Goal: Check status: Check status

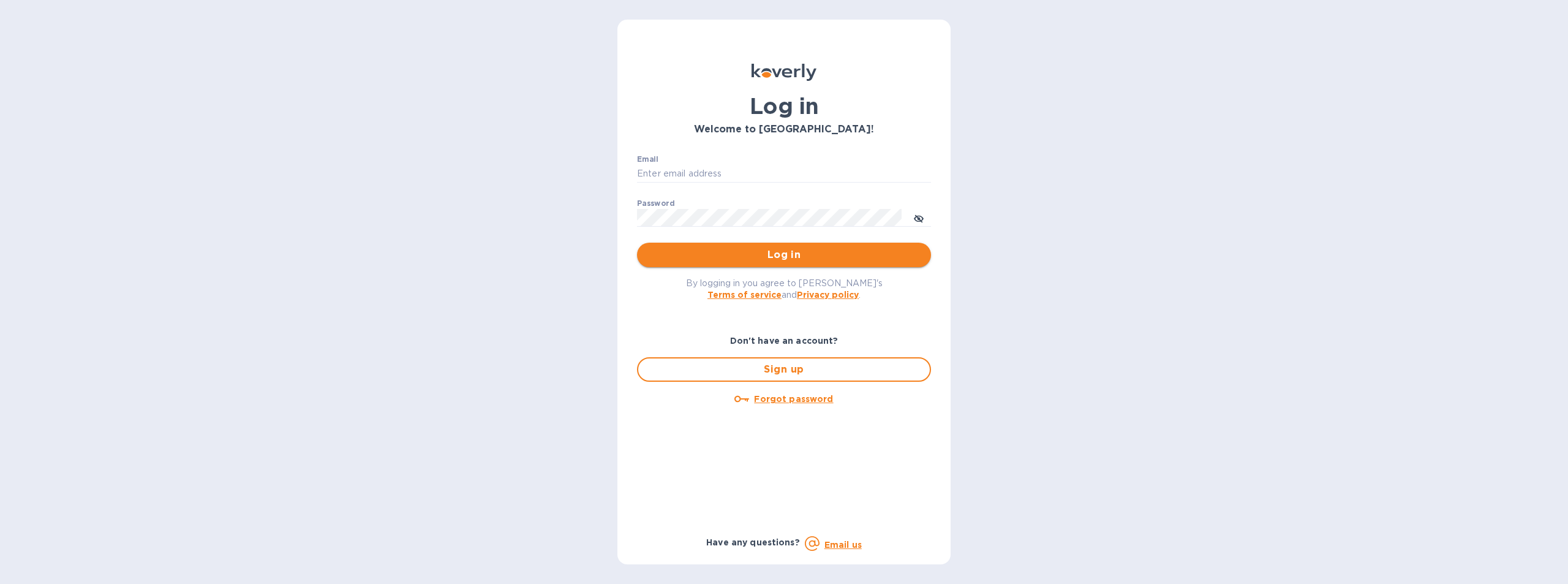
type input "[EMAIL_ADDRESS][DOMAIN_NAME]"
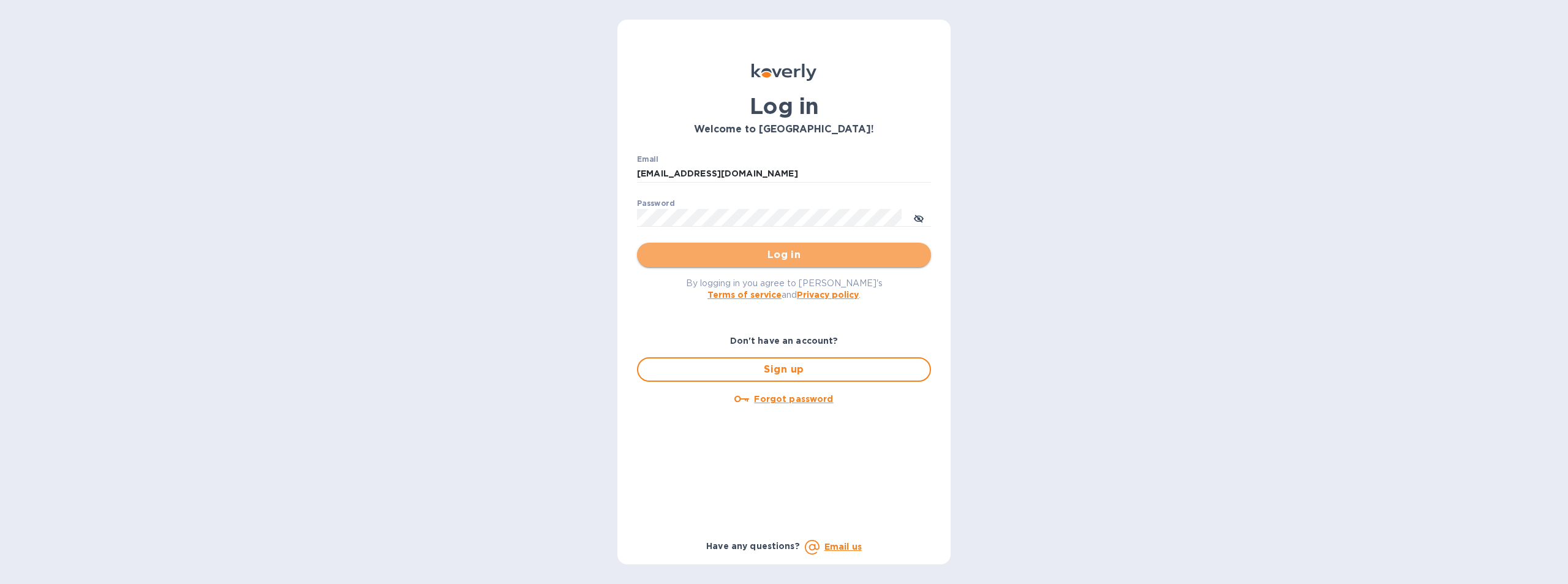
click at [784, 254] on span "Log in" at bounding box center [783, 254] width 274 height 14
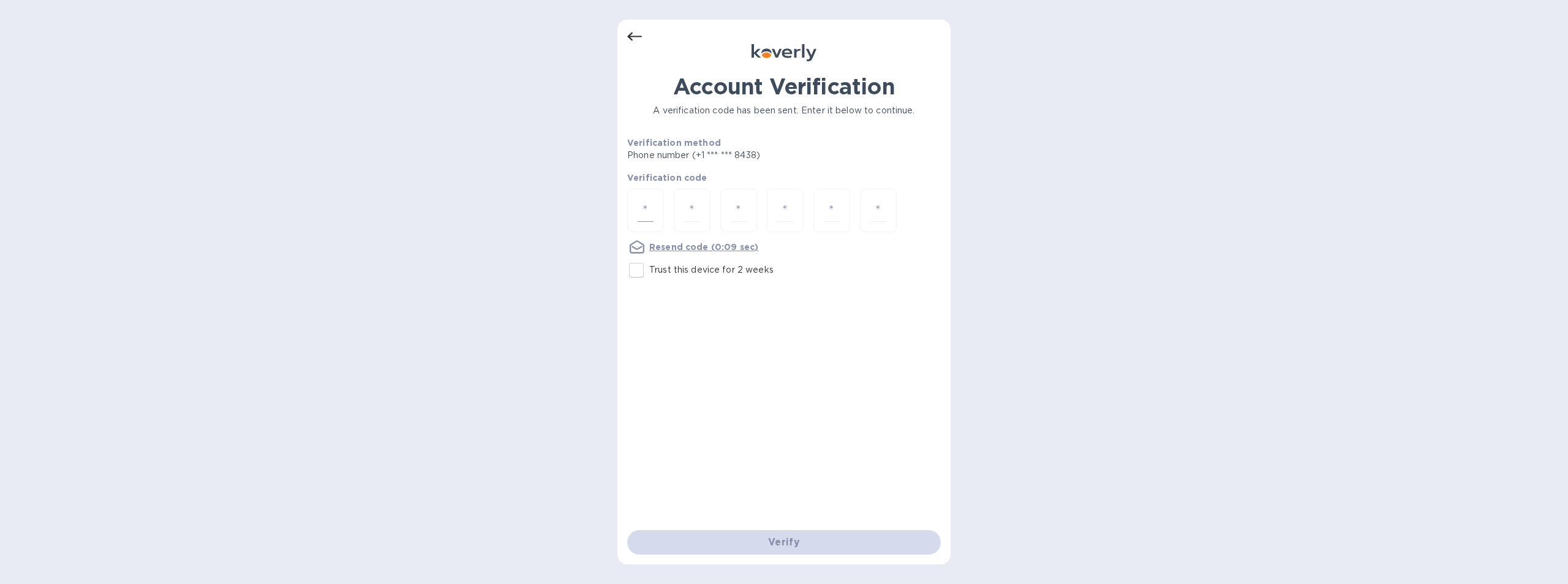
click at [649, 209] on input "number" at bounding box center [646, 210] width 16 height 23
type input "8"
type input "5"
type input "3"
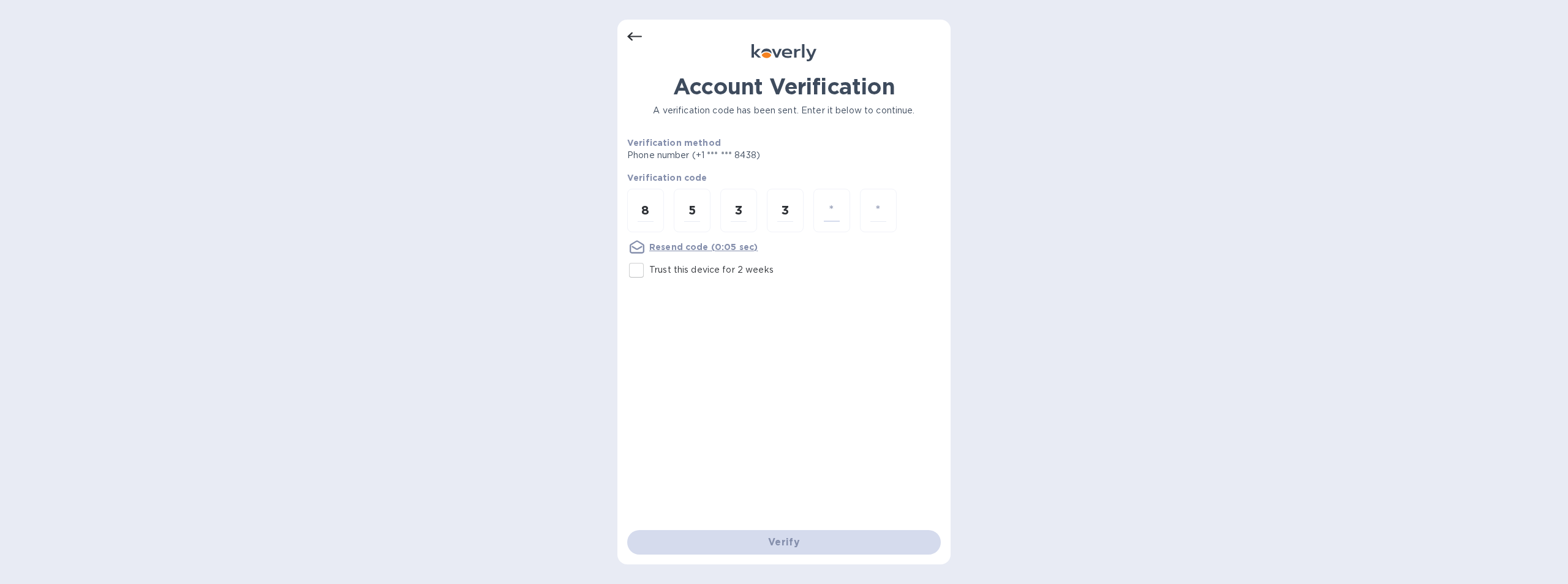
type input "6"
type input "8"
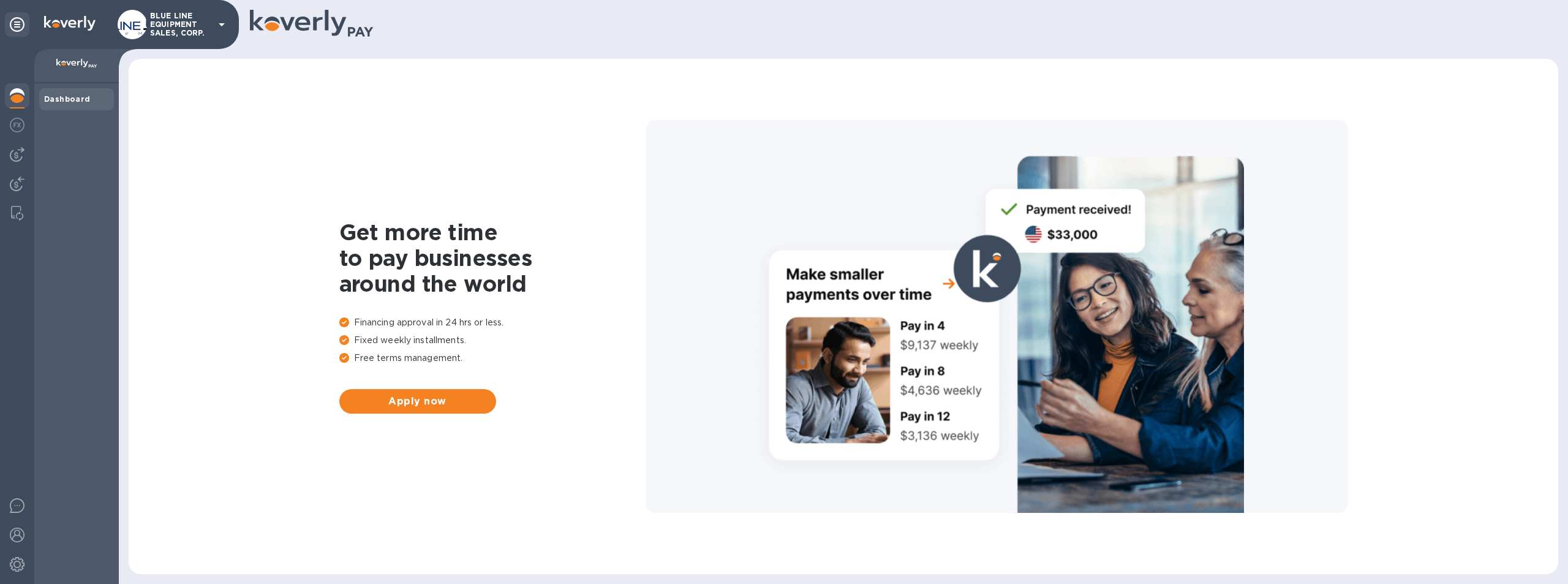
click at [175, 21] on p "BLUE LINE EQUIPMENT SALES, CORP." at bounding box center [181, 25] width 61 height 26
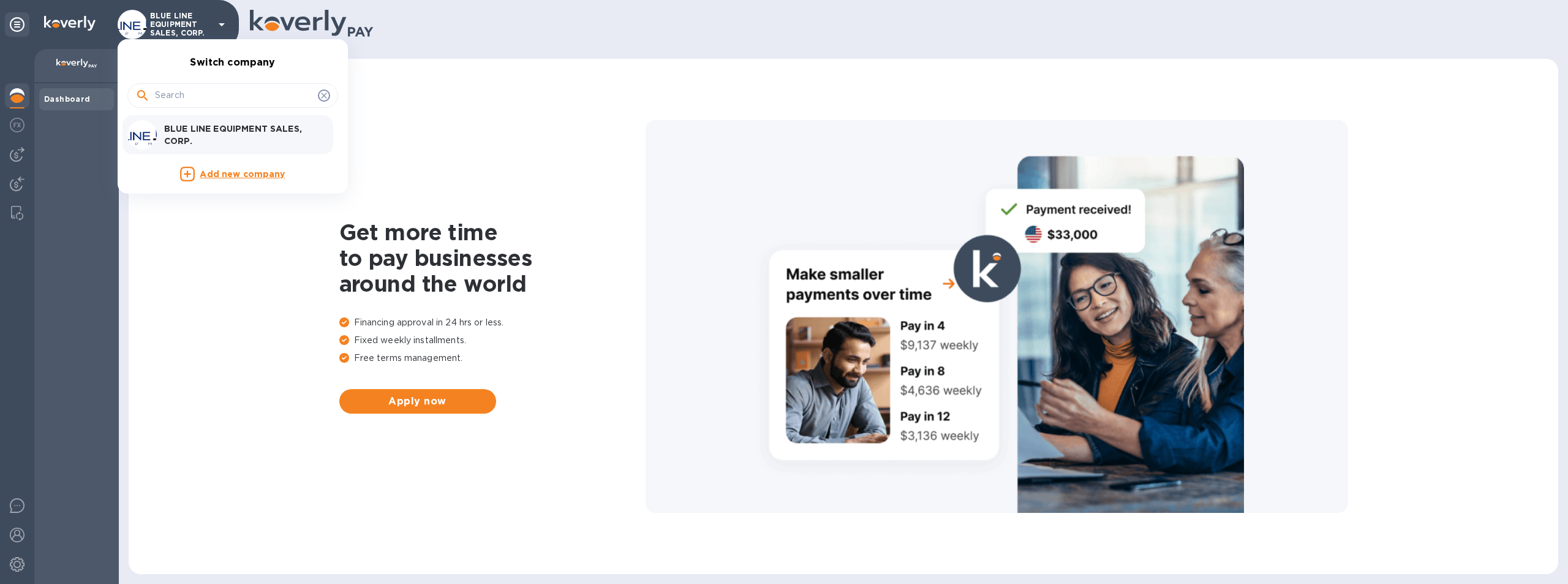
click at [218, 123] on p "BLUE LINE EQUIPMENT SALES, CORP." at bounding box center [241, 134] width 155 height 25
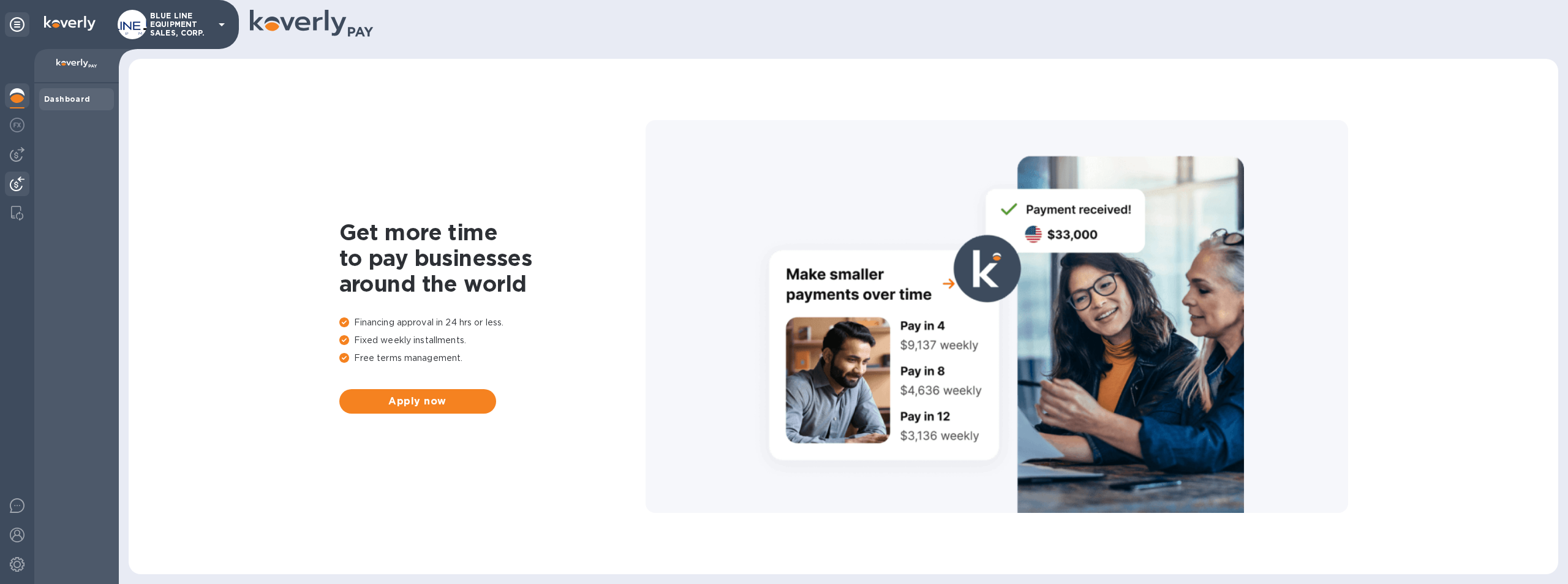
click at [16, 184] on img at bounding box center [17, 184] width 14 height 14
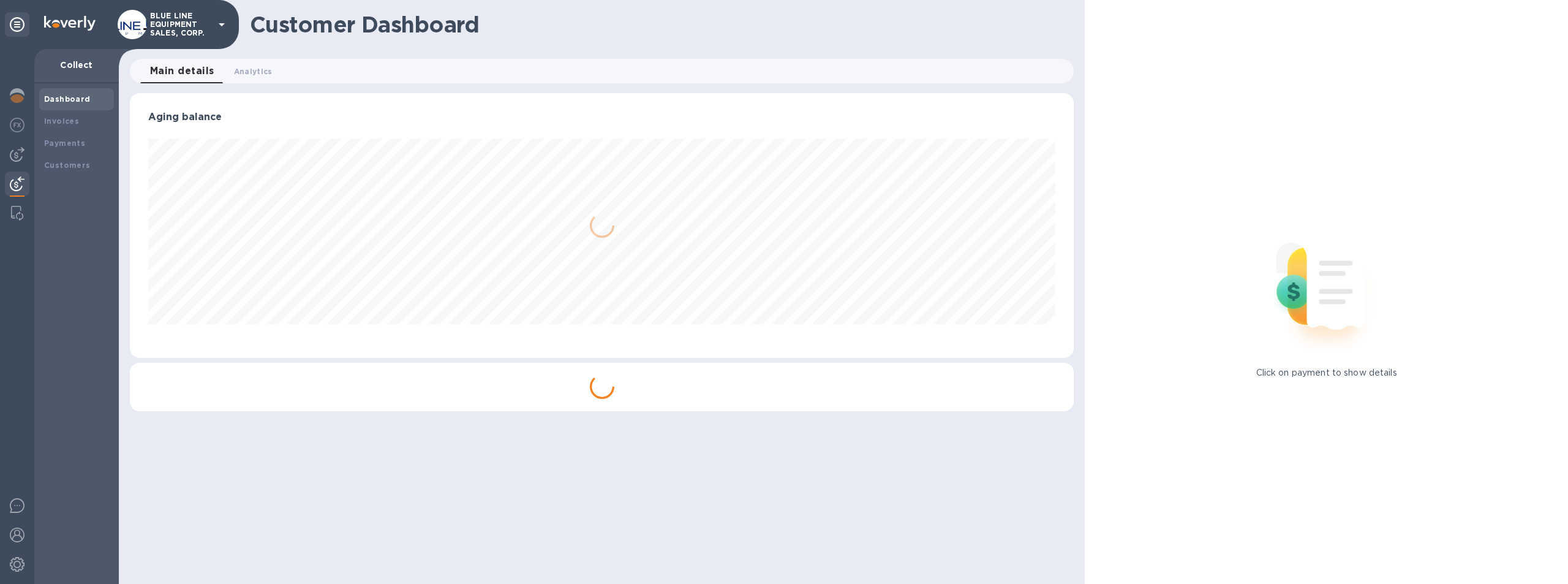
scroll to position [264, 945]
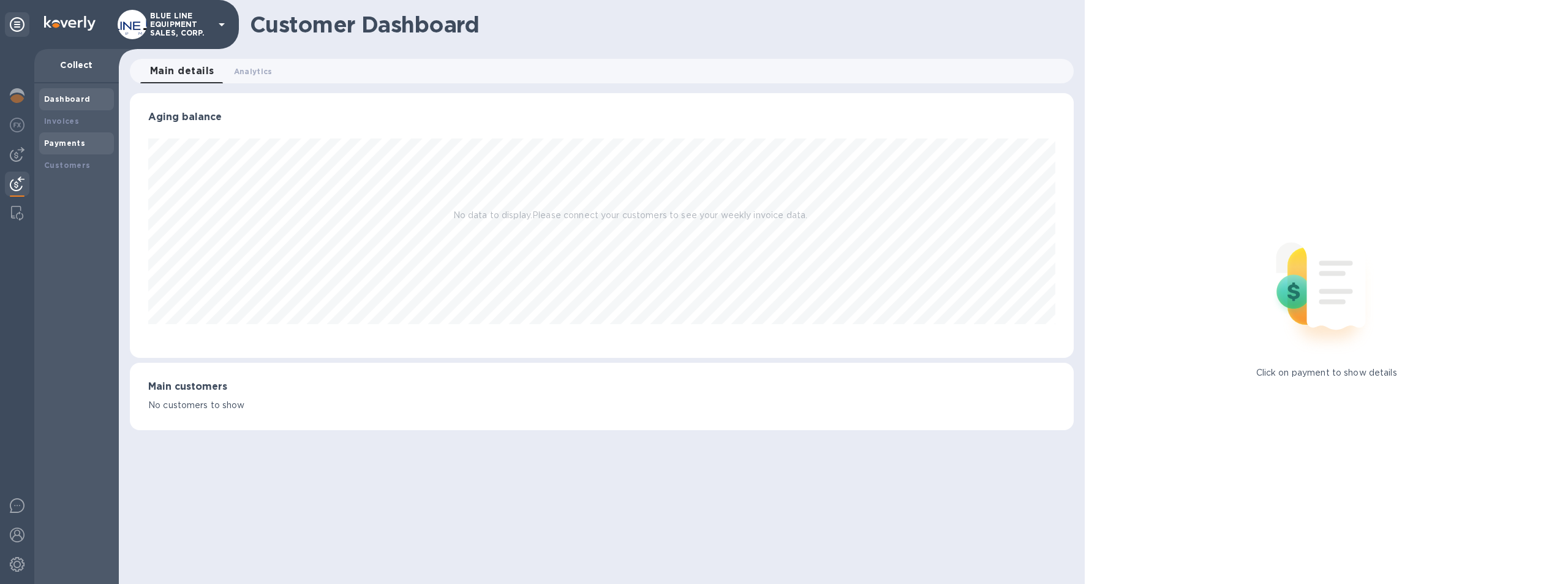
click at [64, 139] on b "Payments" at bounding box center [65, 143] width 41 height 9
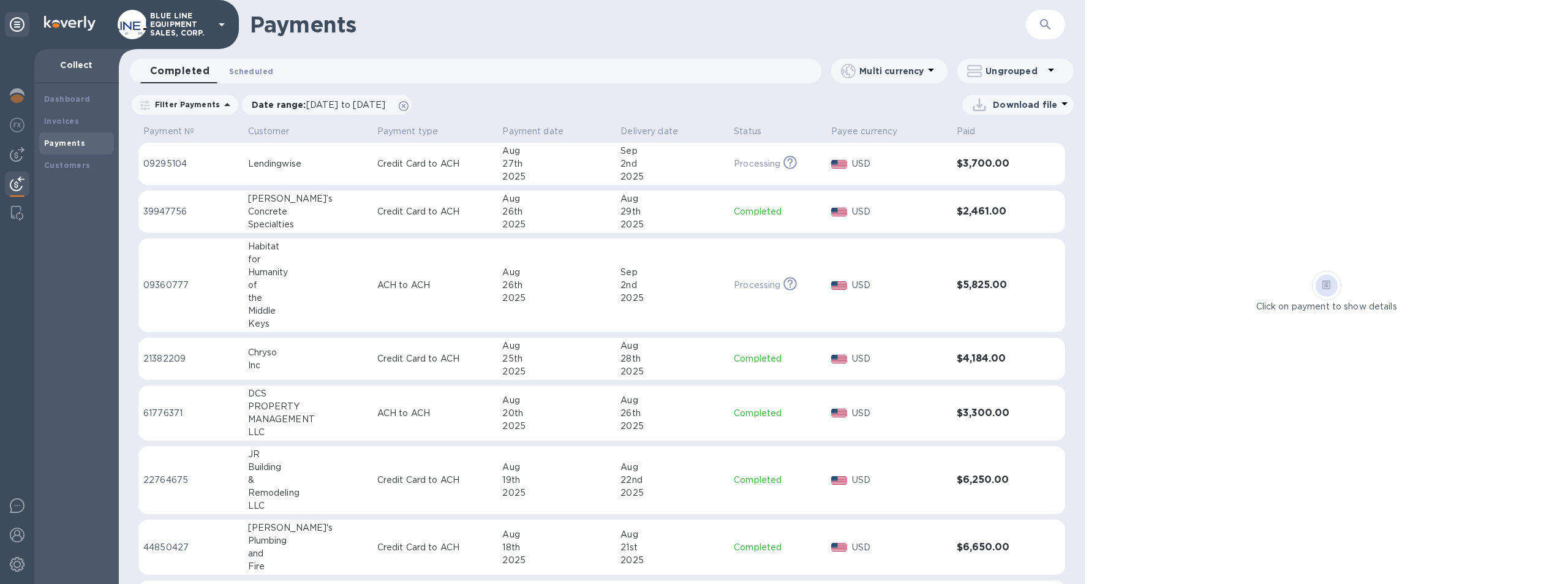
click at [249, 66] on span "Scheduled 0" at bounding box center [251, 71] width 44 height 13
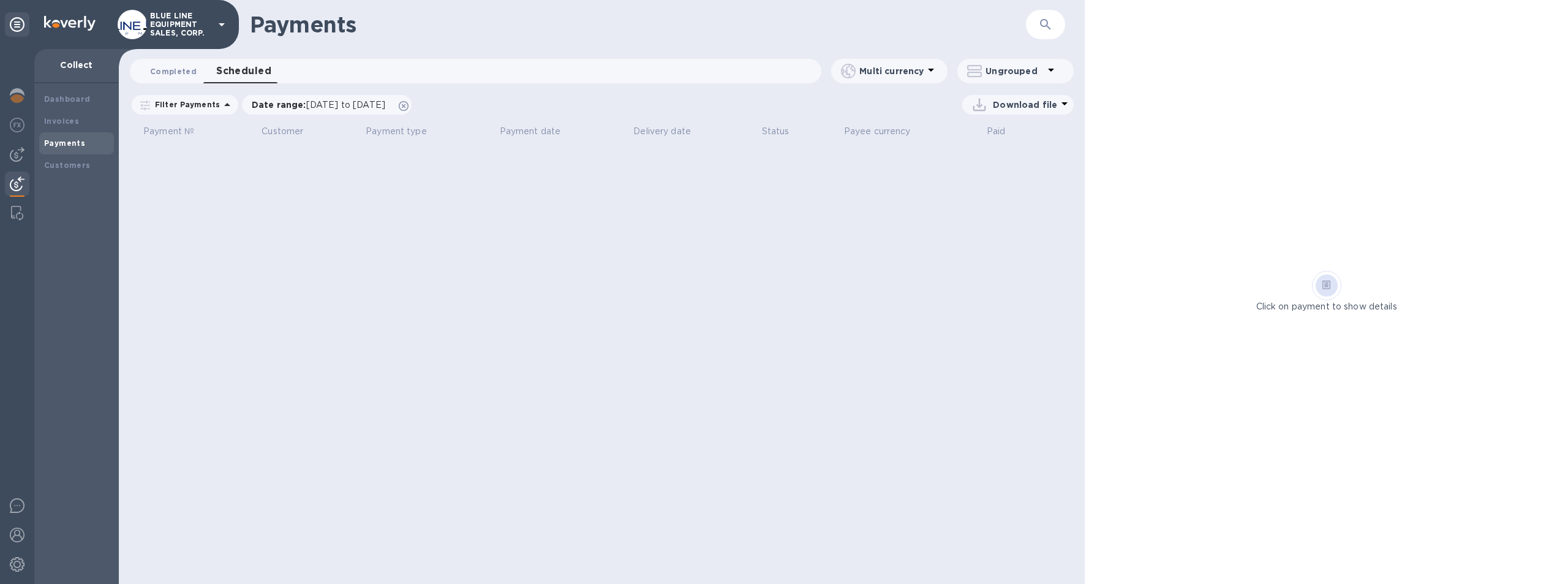
click at [174, 68] on span "Completed 0" at bounding box center [173, 71] width 47 height 13
